Goal: Information Seeking & Learning: Learn about a topic

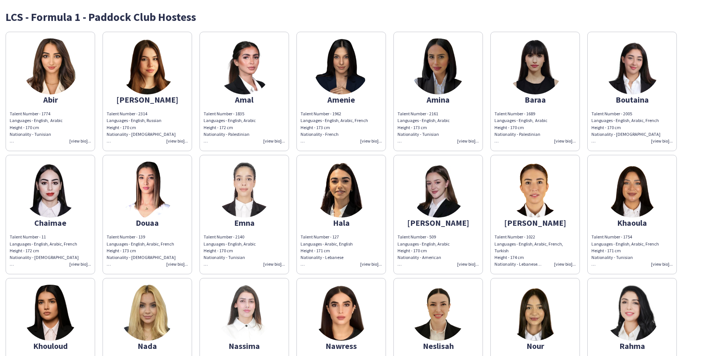
click at [251, 306] on img at bounding box center [244, 313] width 56 height 56
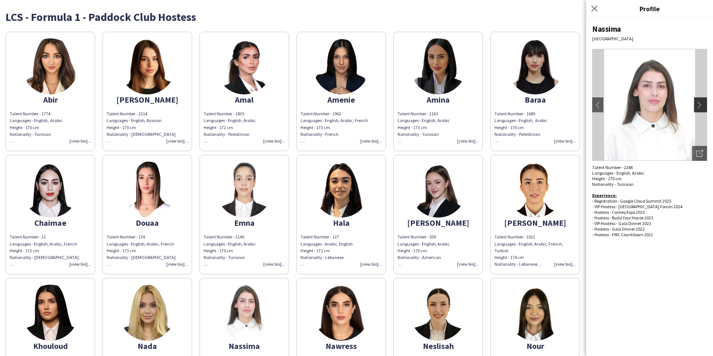
click at [700, 105] on app-icon "chevron-right" at bounding box center [702, 104] width 10 height 7
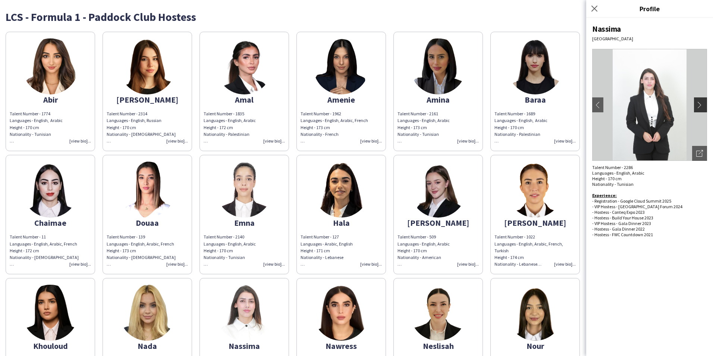
click at [701, 110] on button "chevron-right" at bounding box center [701, 104] width 15 height 15
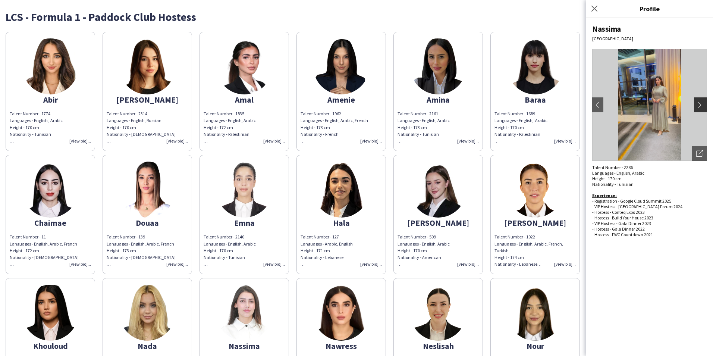
click at [701, 110] on button "chevron-right" at bounding box center [701, 104] width 15 height 15
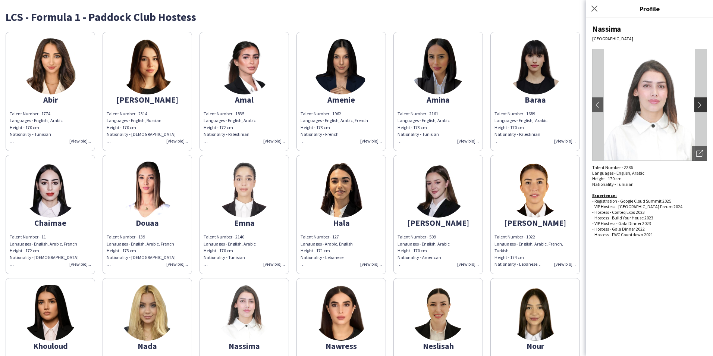
click at [701, 110] on button "chevron-right" at bounding box center [701, 104] width 15 height 15
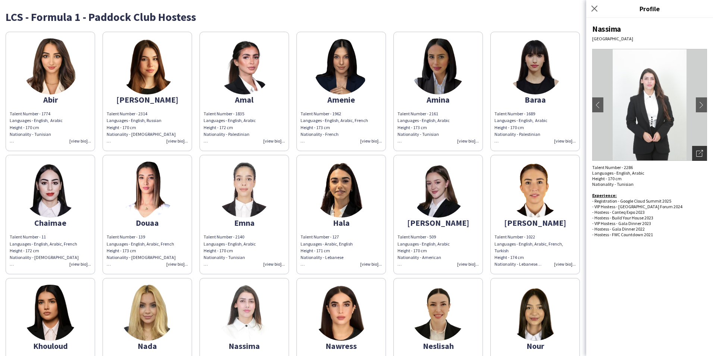
click at [697, 154] on icon "Open photos pop-in" at bounding box center [700, 153] width 7 height 7
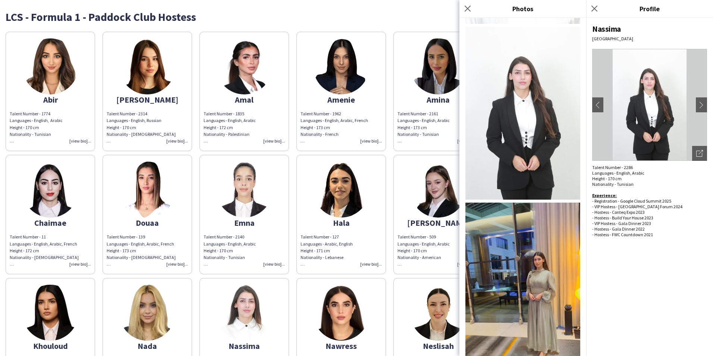
scroll to position [163, 0]
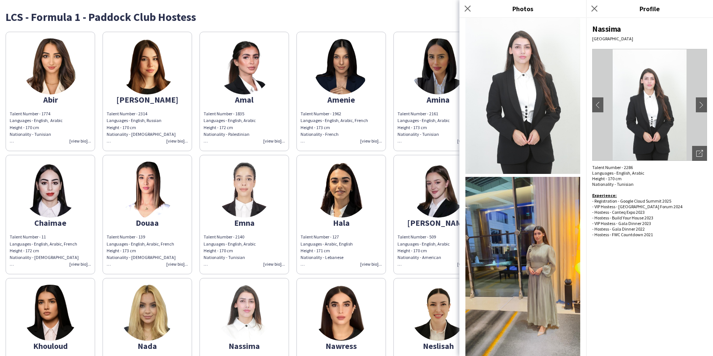
click at [525, 206] on img at bounding box center [523, 279] width 115 height 204
click at [527, 87] on img at bounding box center [523, 87] width 115 height 172
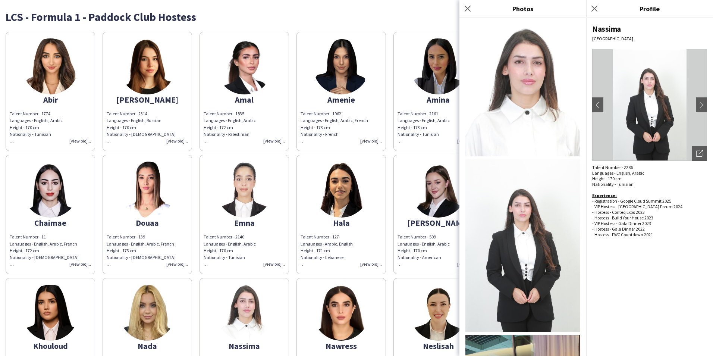
scroll to position [0, 0]
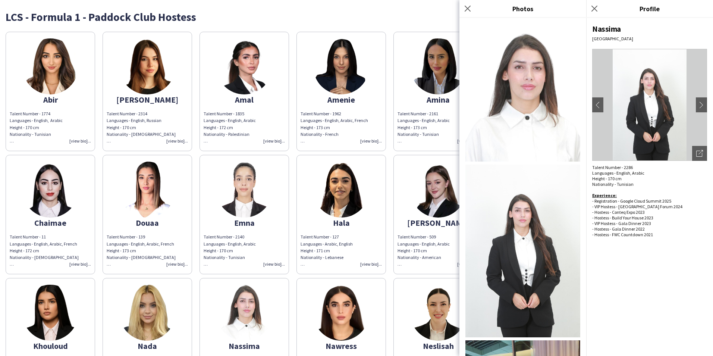
click at [71, 66] on img at bounding box center [50, 66] width 56 height 56
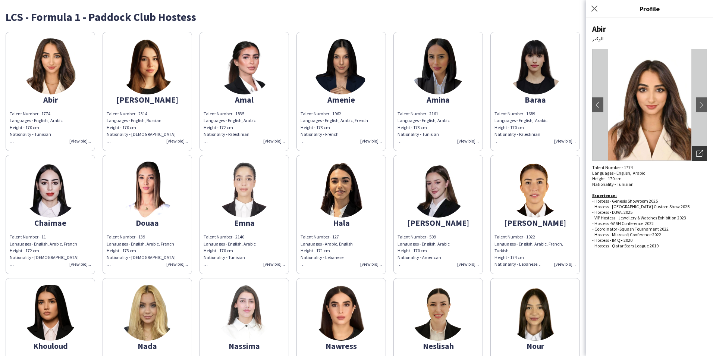
click at [703, 155] on icon "Open photos pop-in" at bounding box center [700, 153] width 7 height 7
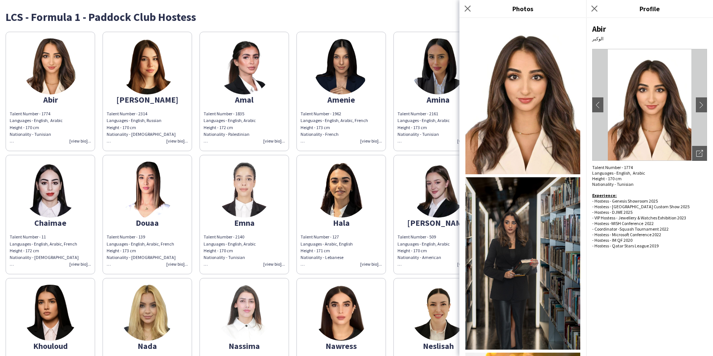
scroll to position [75, 0]
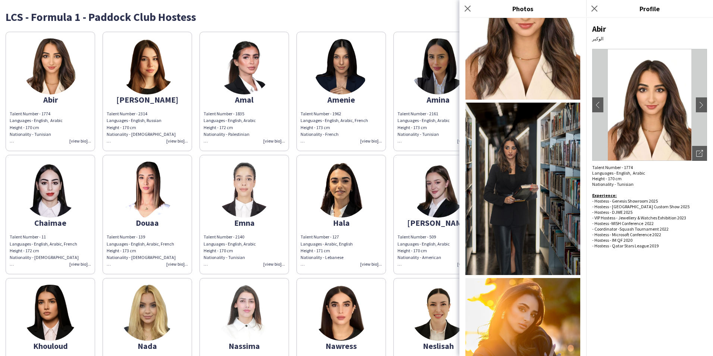
click at [495, 169] on img at bounding box center [523, 189] width 115 height 172
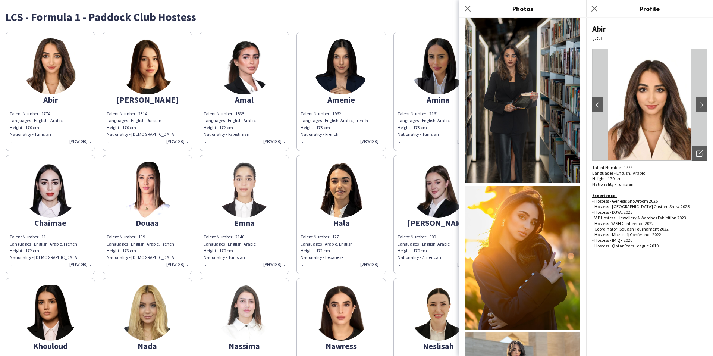
scroll to position [187, 0]
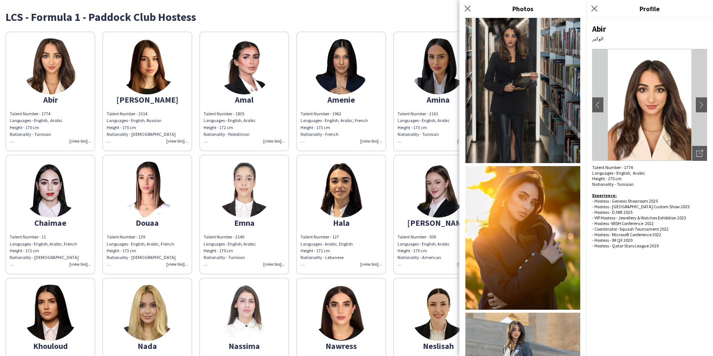
click at [538, 232] on img at bounding box center [523, 238] width 115 height 144
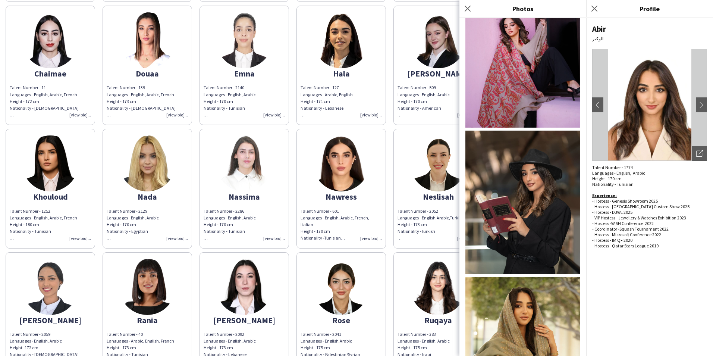
scroll to position [299, 0]
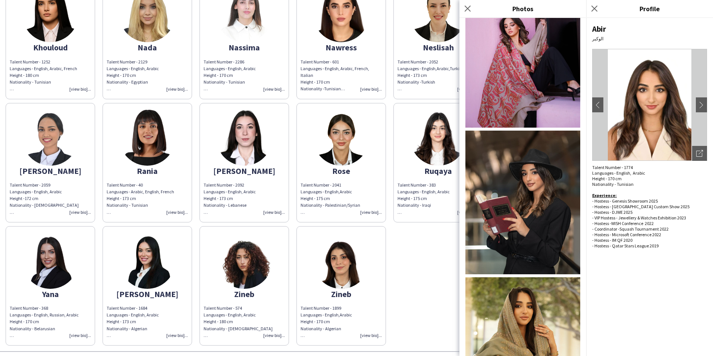
click at [324, 270] on img at bounding box center [341, 261] width 56 height 56
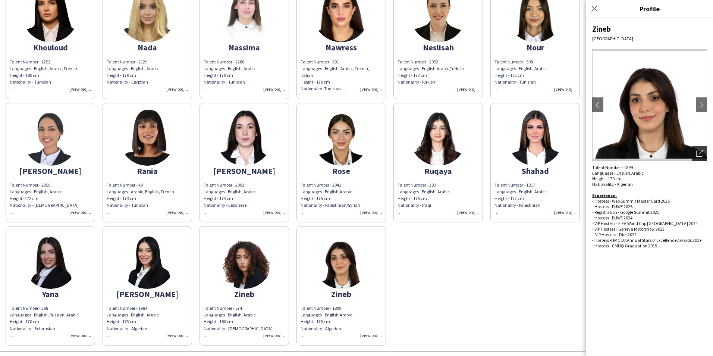
click at [696, 154] on div "Open photos pop-in" at bounding box center [700, 153] width 15 height 15
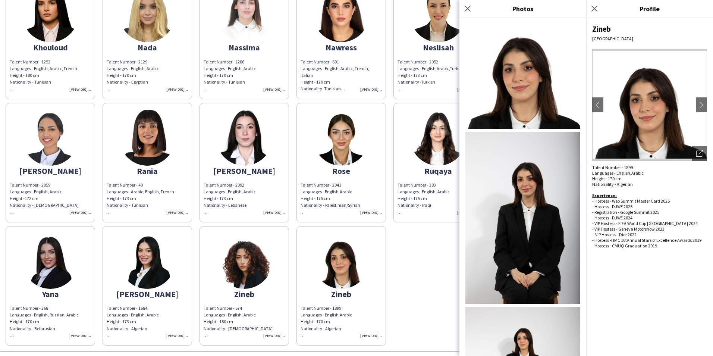
scroll to position [0, 0]
click at [50, 139] on img at bounding box center [50, 138] width 56 height 56
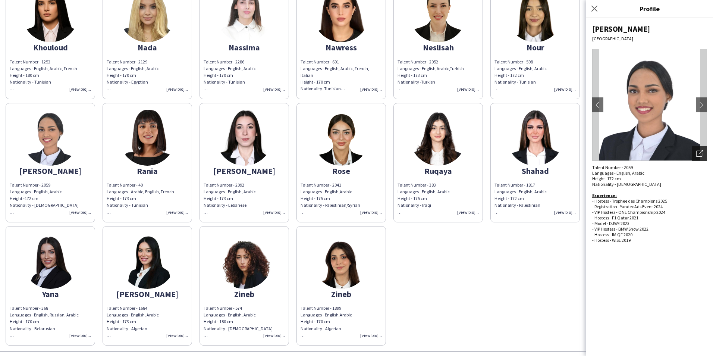
click at [704, 155] on div "Open photos pop-in" at bounding box center [700, 153] width 15 height 15
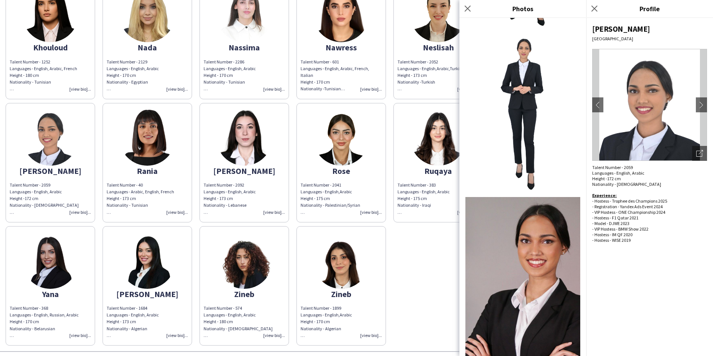
scroll to position [438, 0]
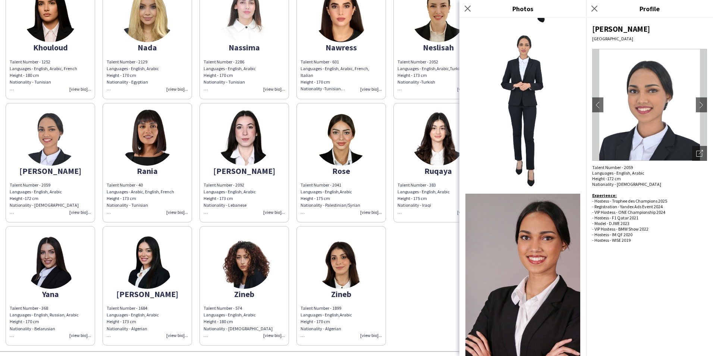
click at [166, 149] on img at bounding box center [147, 138] width 56 height 56
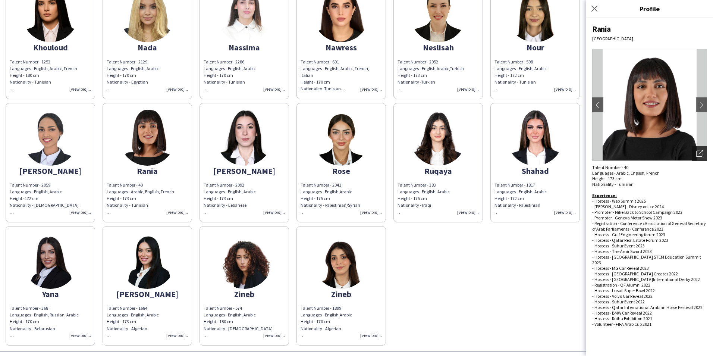
click at [704, 154] on div "Open photos pop-in" at bounding box center [700, 153] width 15 height 15
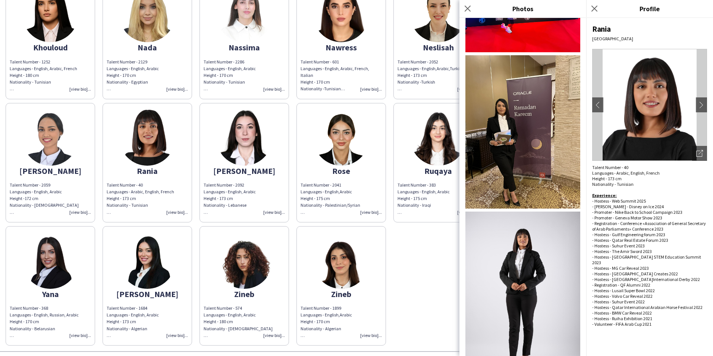
scroll to position [1919, 0]
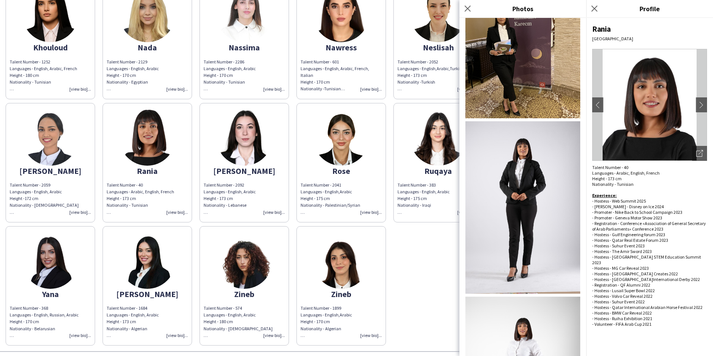
click at [147, 257] on img at bounding box center [147, 261] width 56 height 56
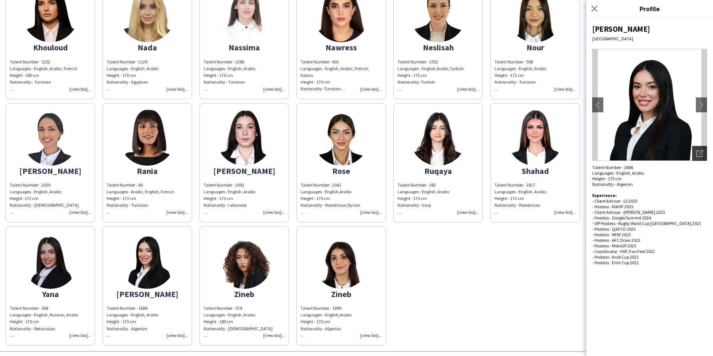
click at [704, 151] on div "Open photos pop-in" at bounding box center [700, 153] width 15 height 15
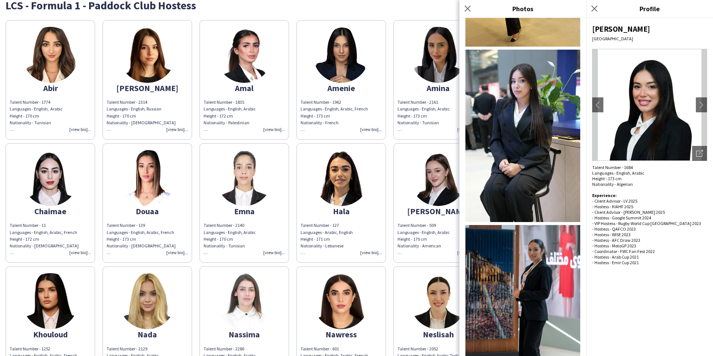
scroll to position [0, 0]
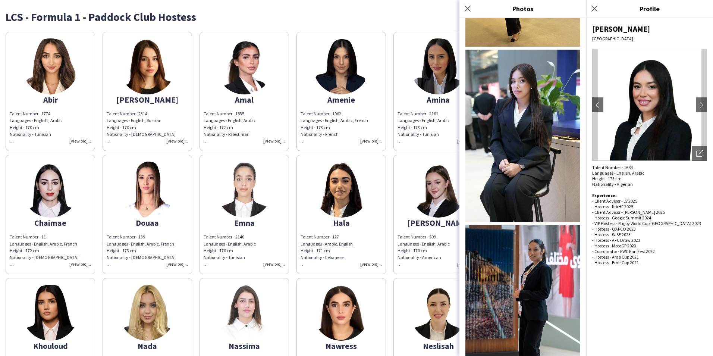
click at [52, 185] on img at bounding box center [50, 190] width 56 height 56
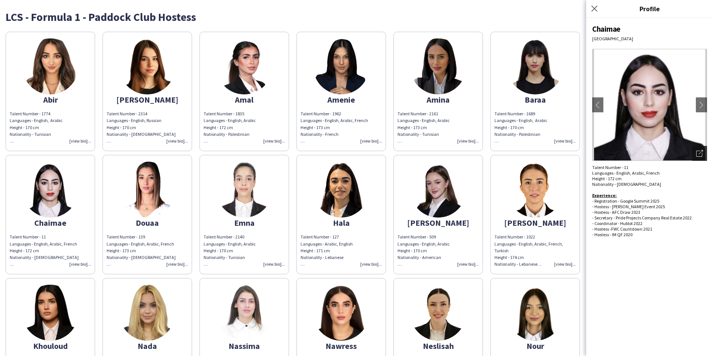
click at [701, 158] on div "Open photos pop-in" at bounding box center [700, 153] width 15 height 15
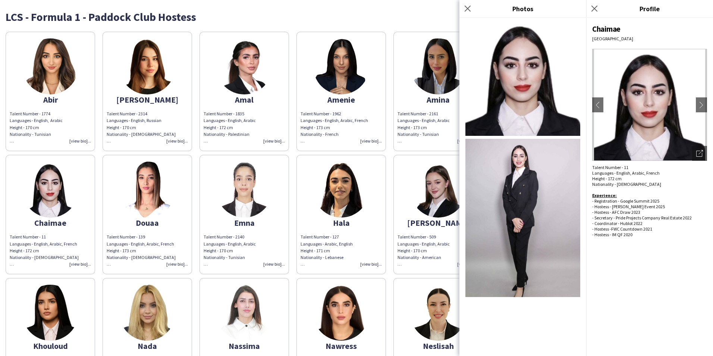
click at [323, 58] on img at bounding box center [341, 66] width 56 height 56
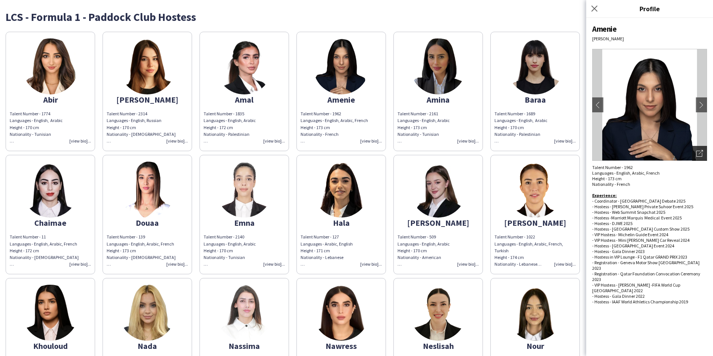
click at [697, 152] on icon "Open photos pop-in" at bounding box center [700, 153] width 7 height 7
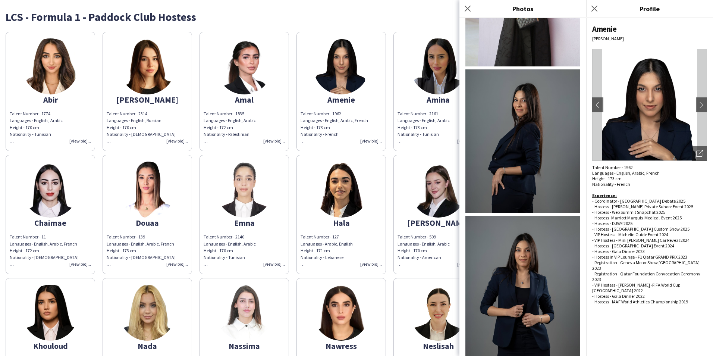
scroll to position [980, 0]
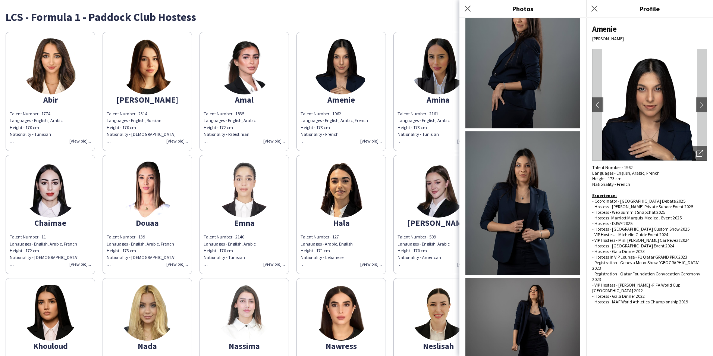
click at [129, 72] on img at bounding box center [147, 66] width 56 height 56
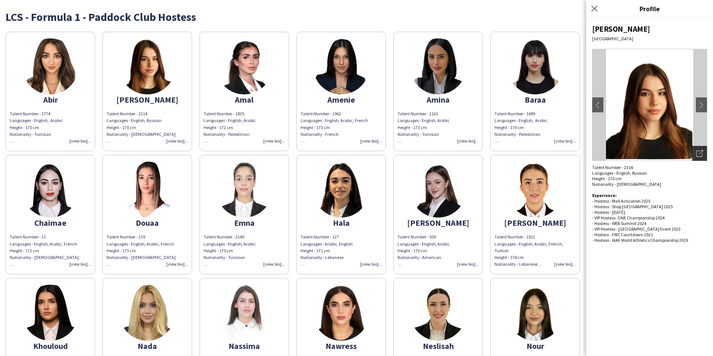
click at [701, 157] on div "Open photos pop-in" at bounding box center [700, 153] width 15 height 15
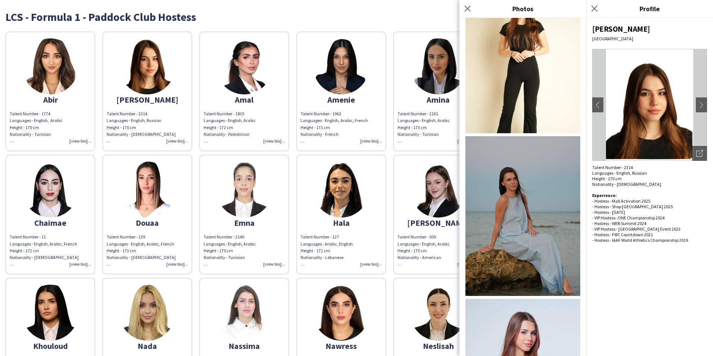
scroll to position [252, 0]
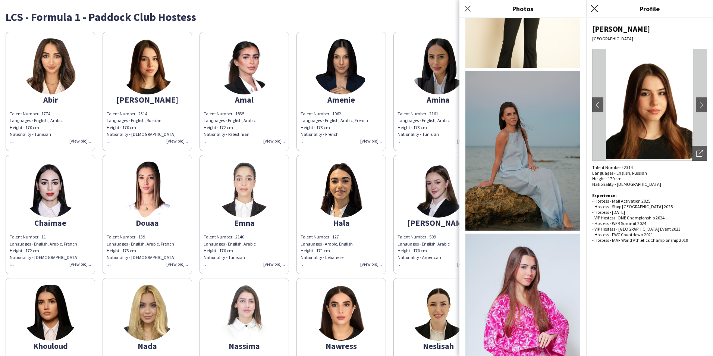
click at [596, 12] on icon "Close pop-in" at bounding box center [594, 8] width 7 height 7
